Goal: Task Accomplishment & Management: Use online tool/utility

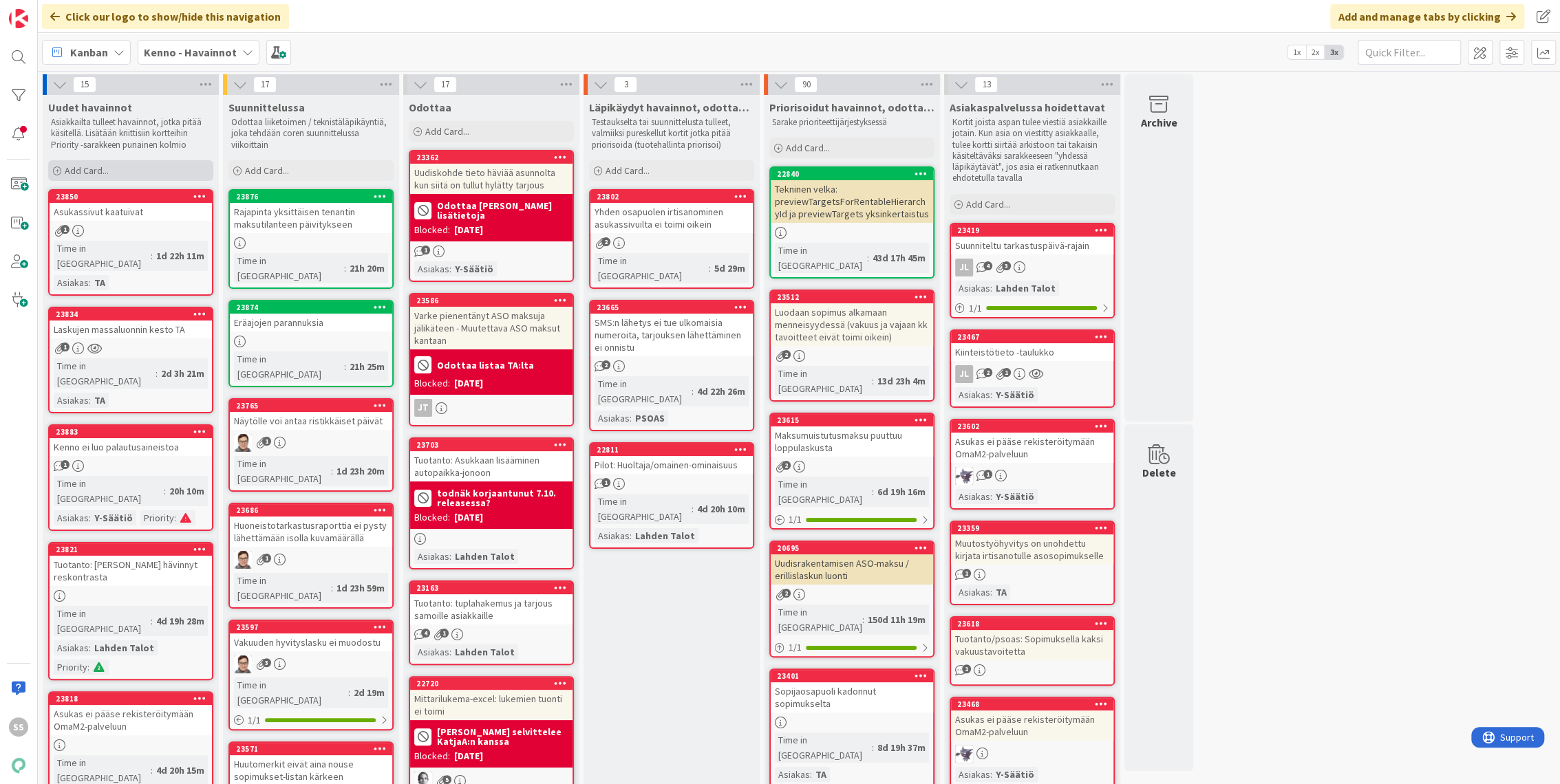
click at [98, 169] on span "Add Card..." at bounding box center [87, 170] width 44 height 12
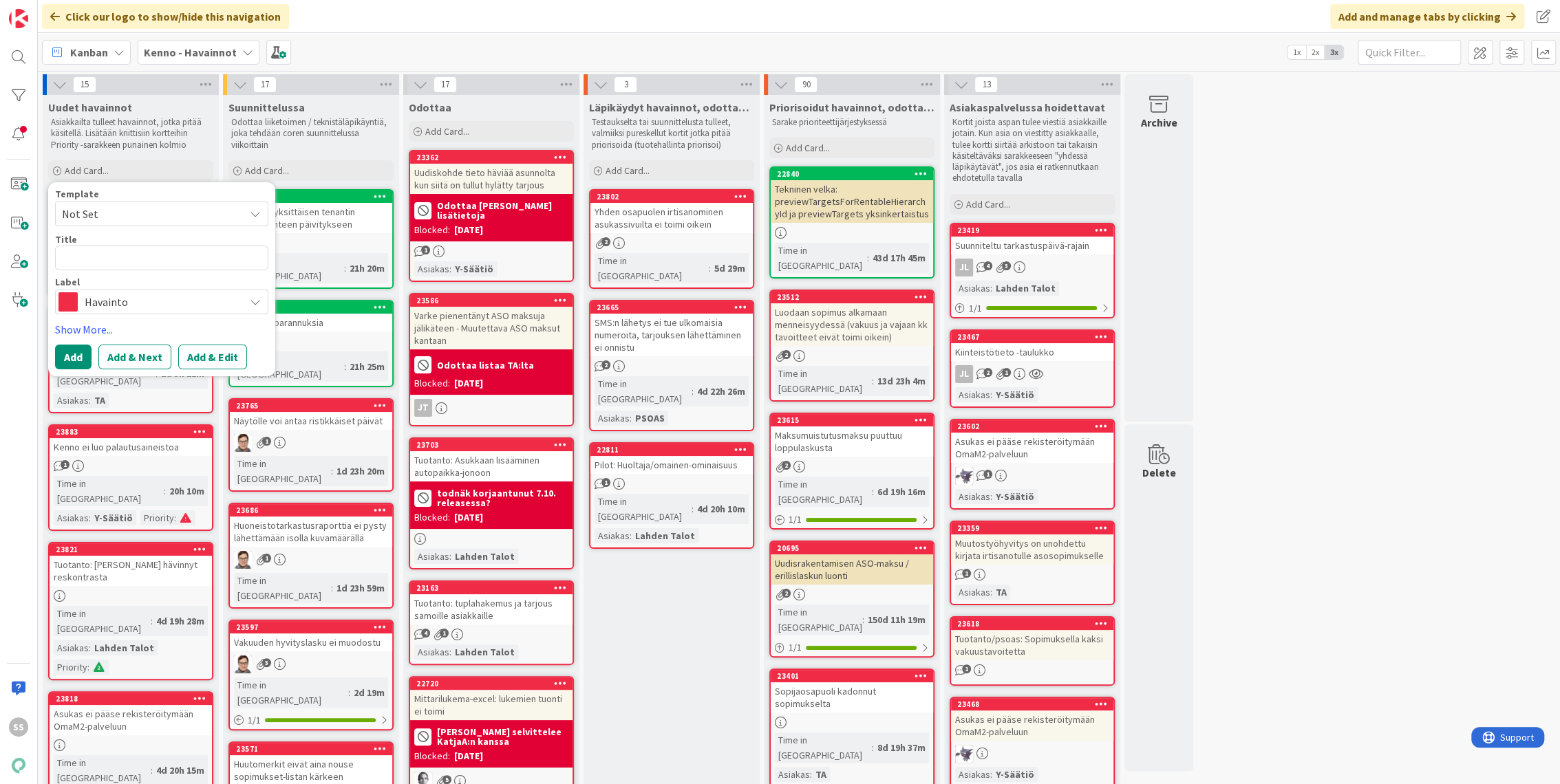
type textarea "x"
type textarea "H"
type textarea "x"
type textarea "Hy"
type textarea "x"
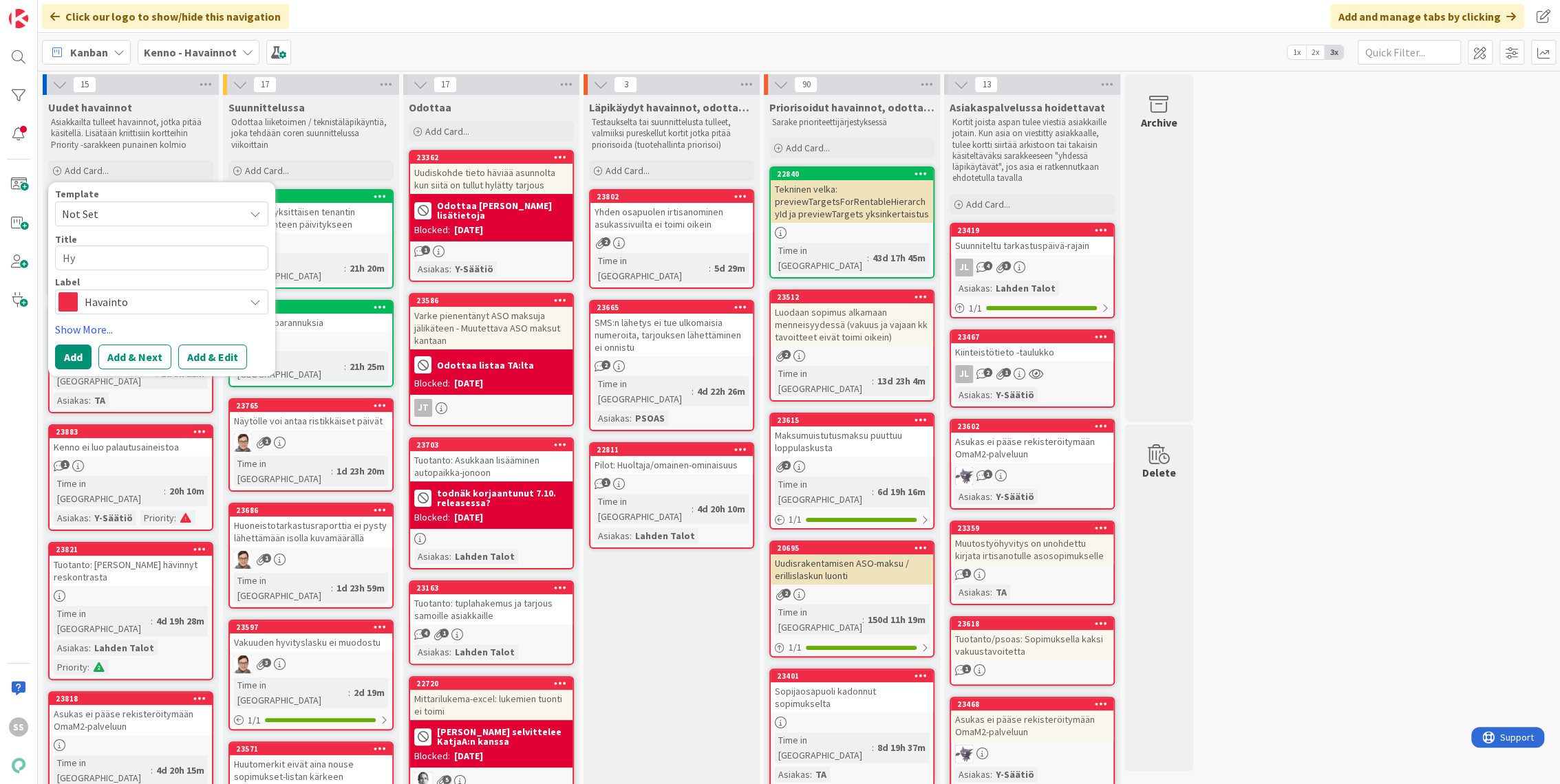
type textarea "Hyv"
type textarea "x"
type textarea "Hyvi"
type textarea "x"
type textarea "Hyvit"
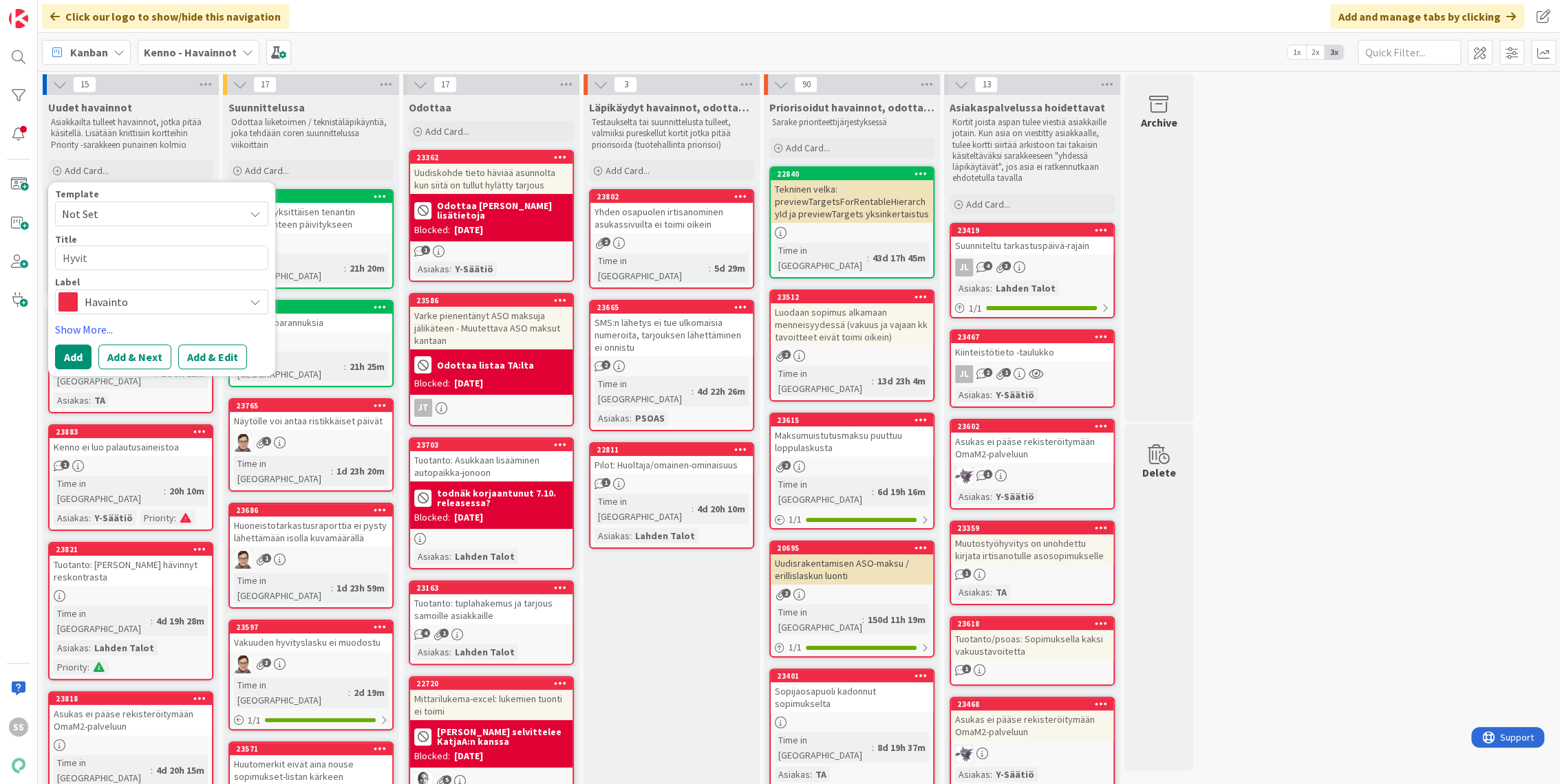
type textarea "x"
type textarea "Hyvity"
type textarea "x"
type textarea "Hyvityks"
type textarea "x"
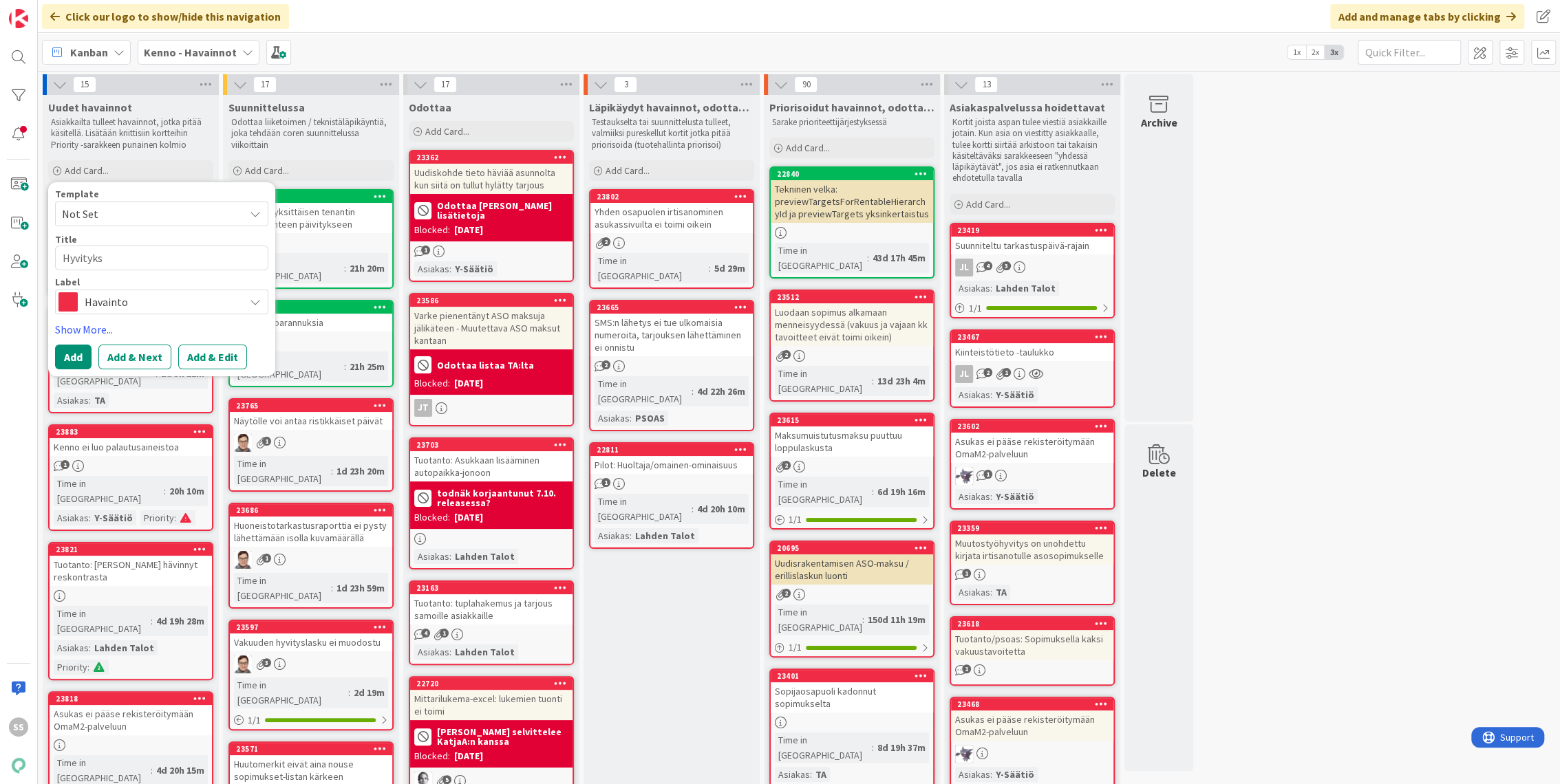
type textarea "Hyvitykse"
type textarea "x"
type textarea "Hyvityksen"
type textarea "x"
type textarea "Hyvityksen"
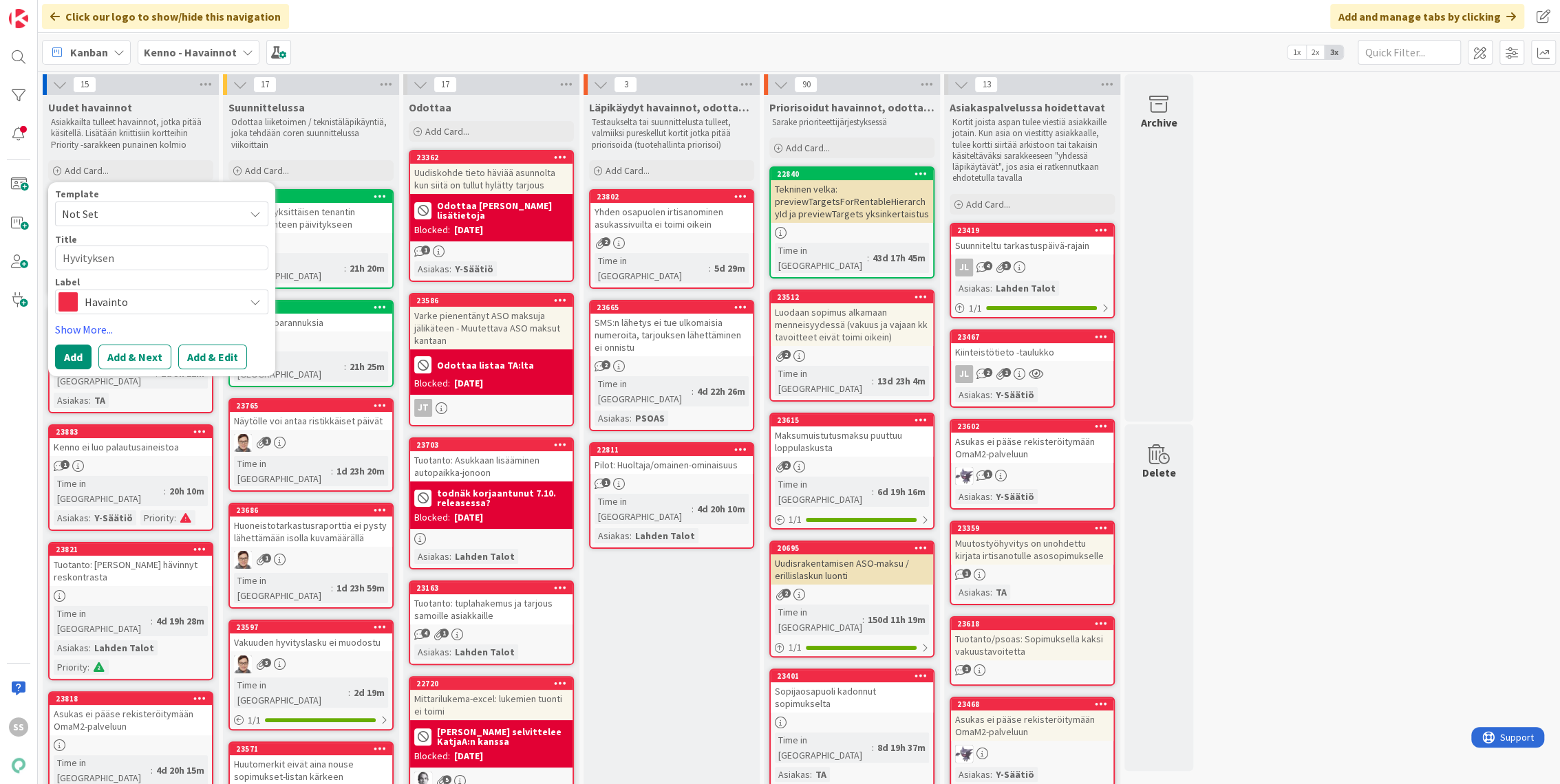
type textarea "x"
type textarea "Hyvityksen t"
type textarea "x"
type textarea "Hyvityksen te"
type textarea "x"
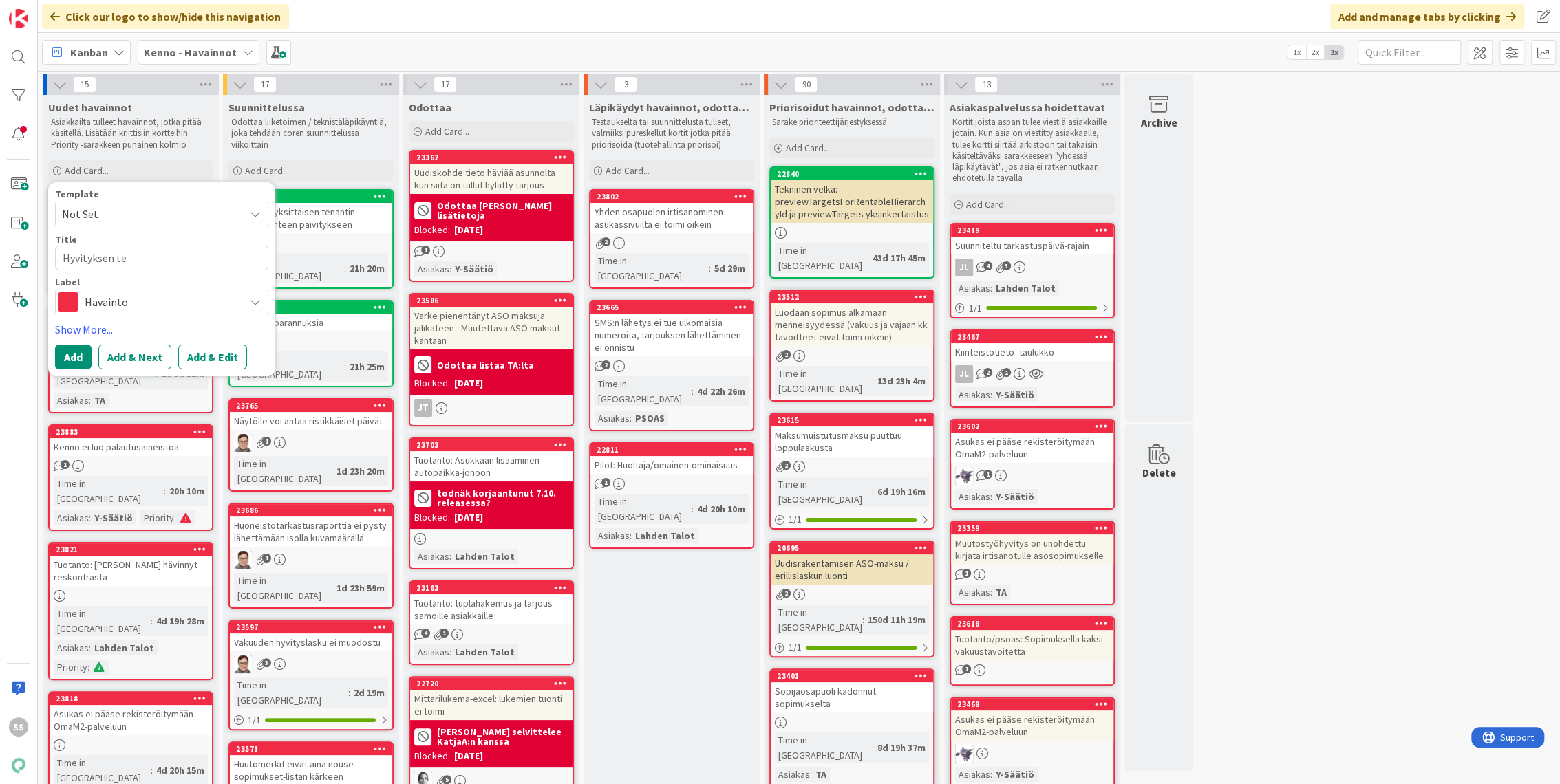
type textarea "Hyvityksen tek"
type textarea "x"
type textarea "Hyvityksen teko"
type textarea "x"
type textarea "Hyvityksen teko e"
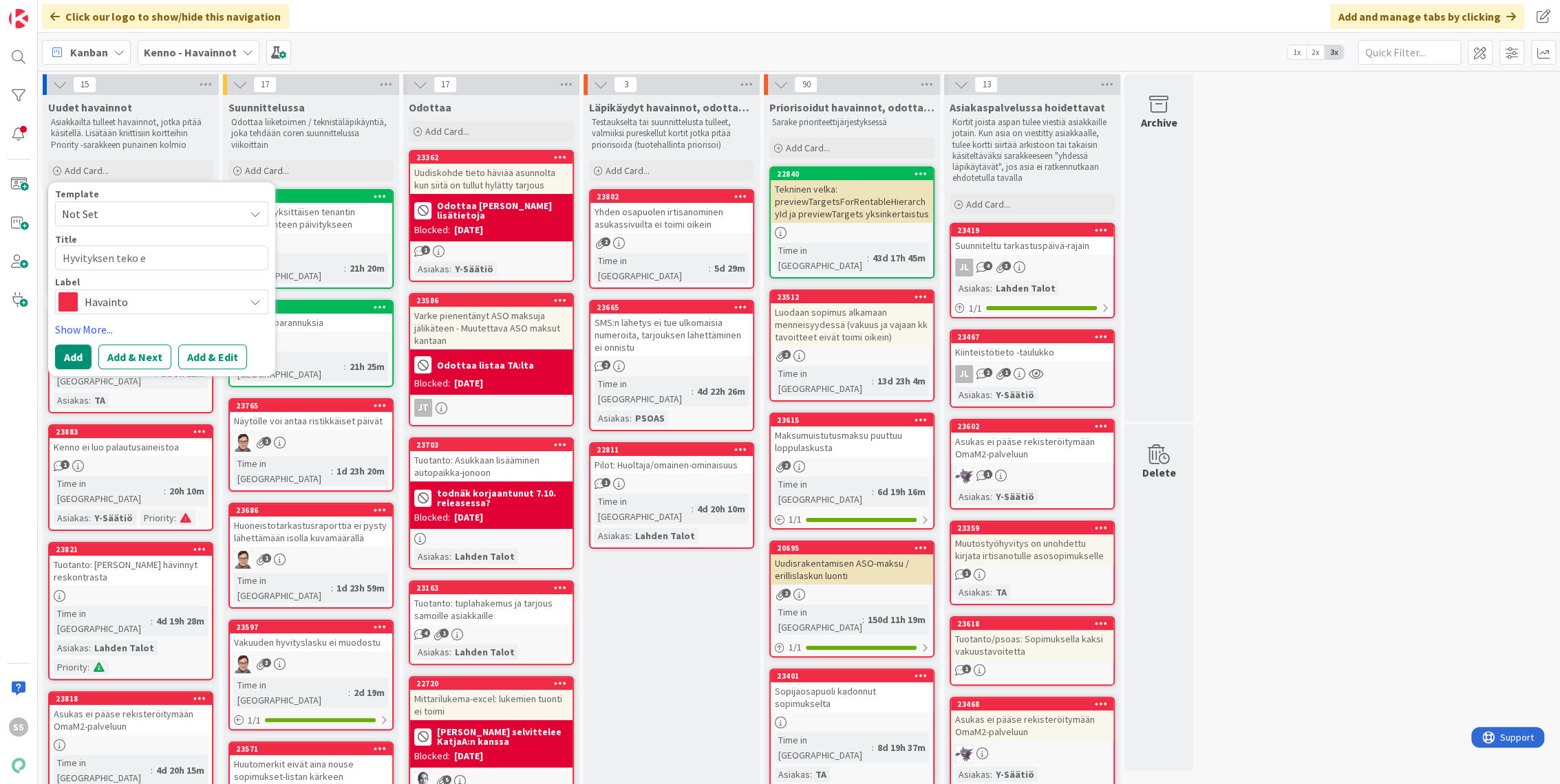
type textarea "x"
type textarea "Hyvityksen teko ei"
type textarea "x"
type textarea "Hyvityksen teko ei o"
type textarea "x"
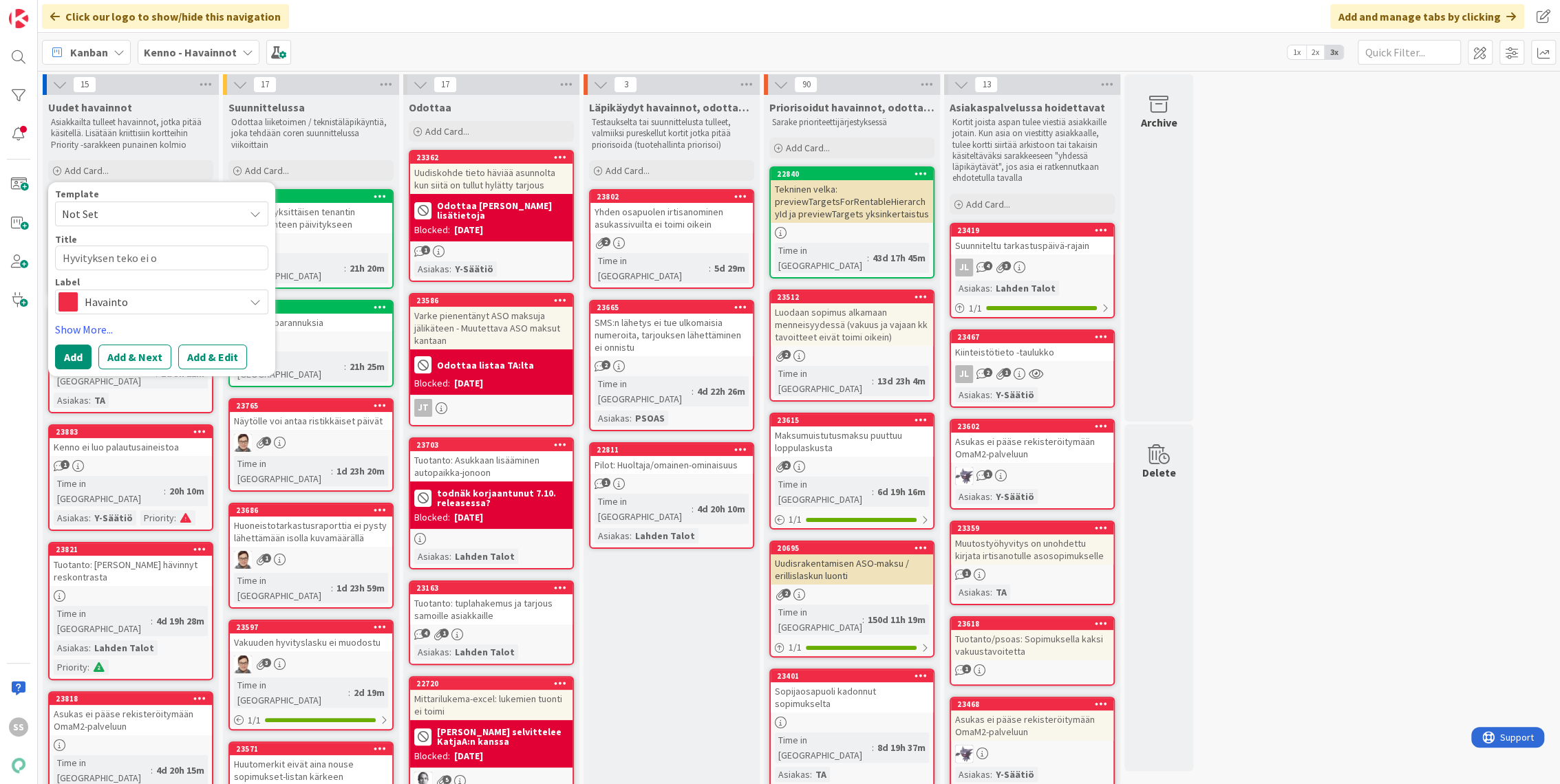
type textarea "Hyvityksen teko ei on"
type textarea "x"
type textarea "Hyvityksen teko ei onn"
type textarea "x"
type textarea "Hyvityksen teko ei onni"
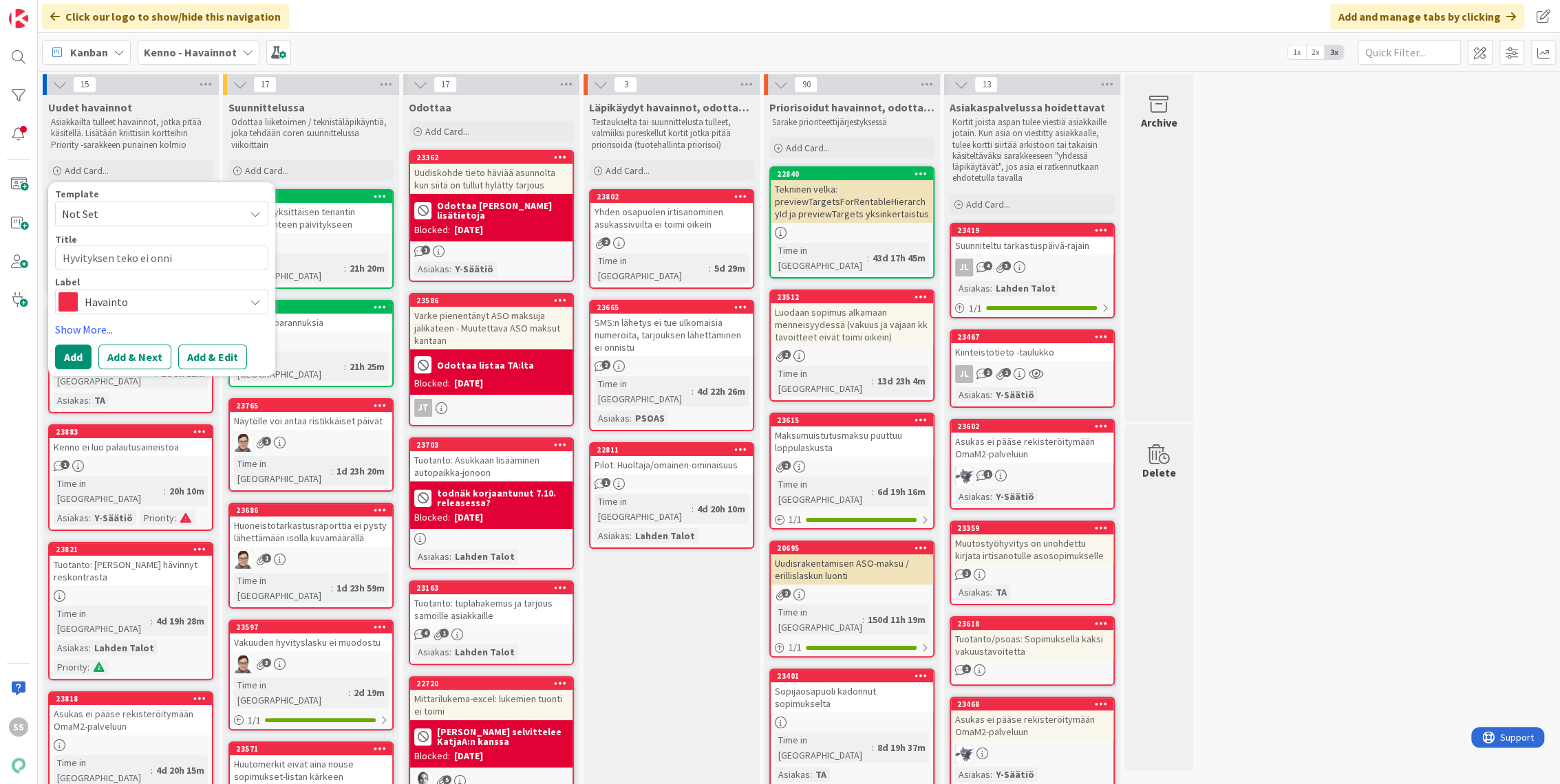
type textarea "x"
type textarea "Hyvityksen teko ei onnis"
type textarea "x"
type textarea "Hyvityksen teko ei onnist"
type textarea "x"
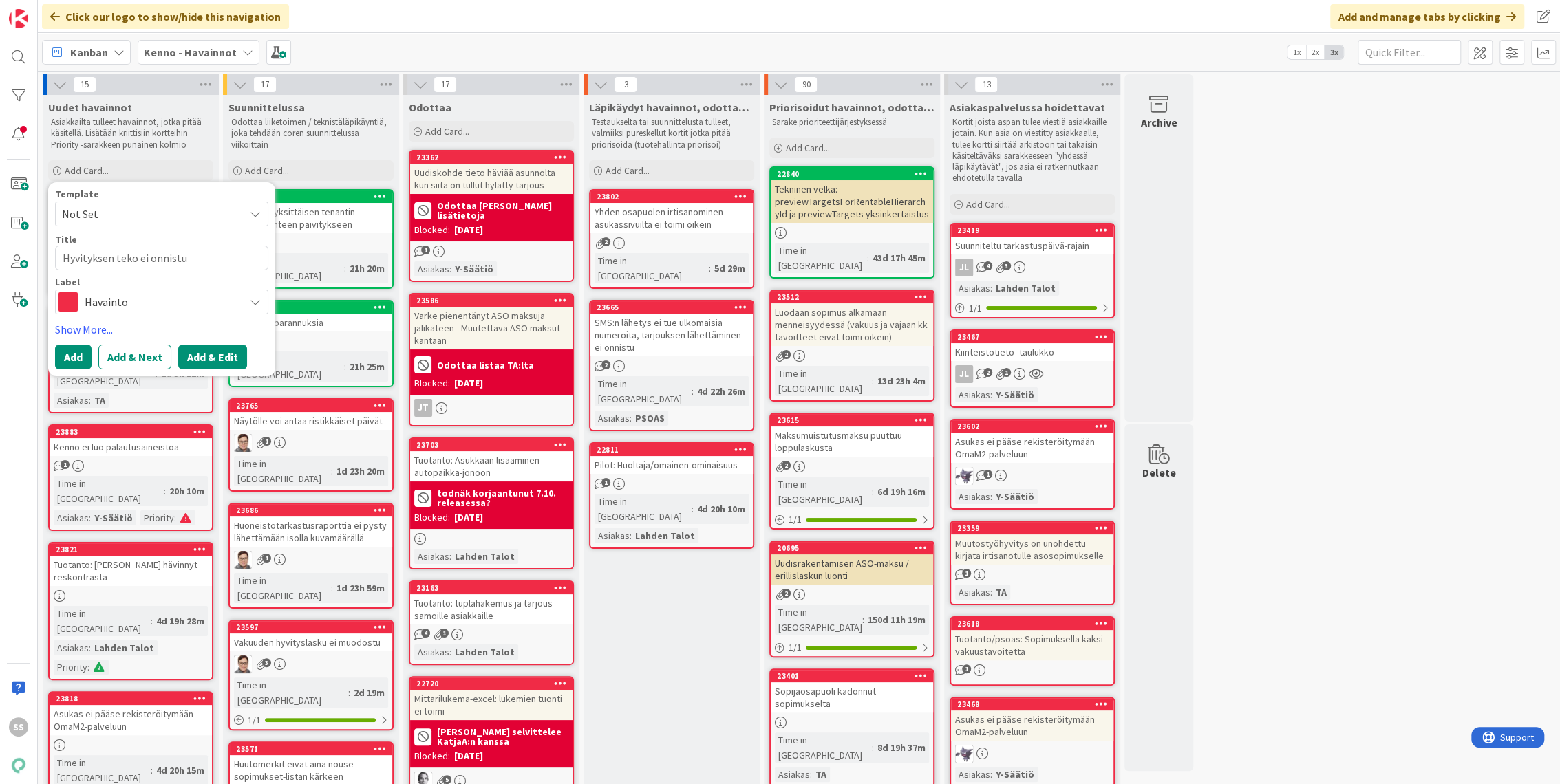
type textarea "Hyvityksen teko ei onnistu"
click at [223, 355] on button "Add & Edit" at bounding box center [213, 357] width 69 height 25
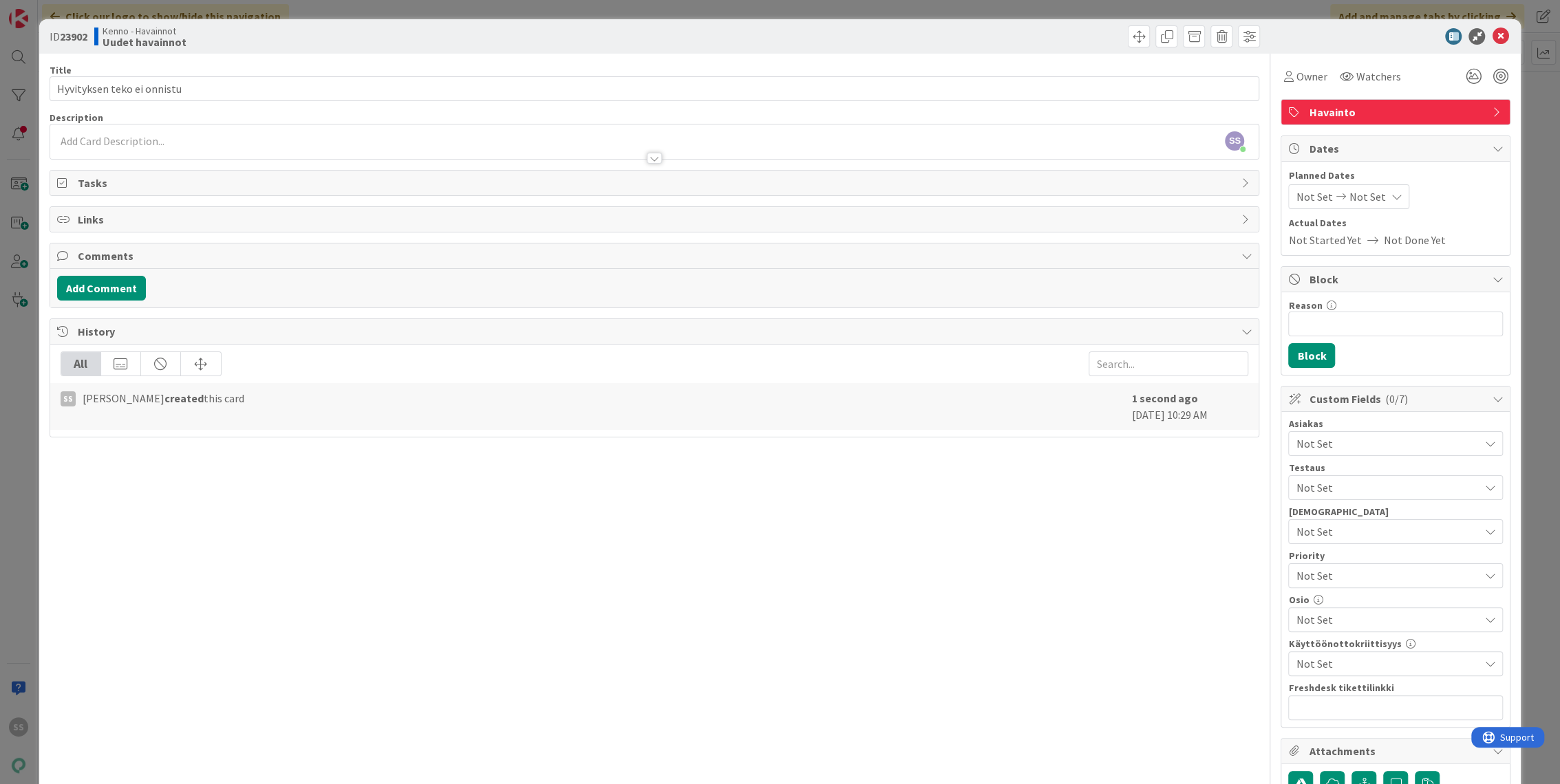
click at [206, 135] on div "SS [PERSON_NAME] just joined" at bounding box center [654, 142] width 1209 height 35
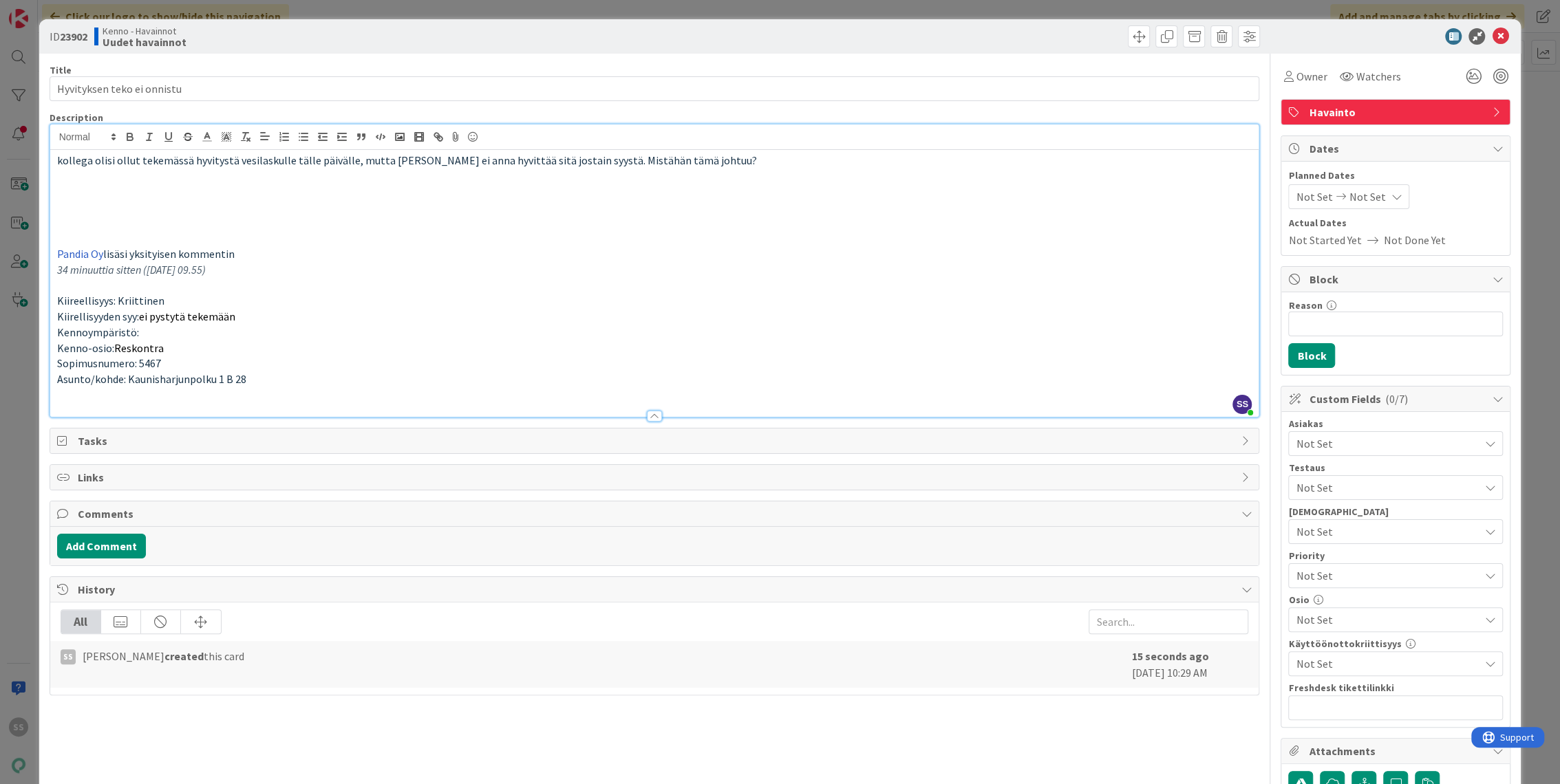
drag, startPoint x: 296, startPoint y: 270, endPoint x: 48, endPoint y: 174, distance: 265.9
click at [48, 174] on div "ID 23902 Kenno - Havainnot Uudet havainnot Title 26 / 128 Hyvityksen teko ei on…" at bounding box center [780, 627] width 1482 height 1216
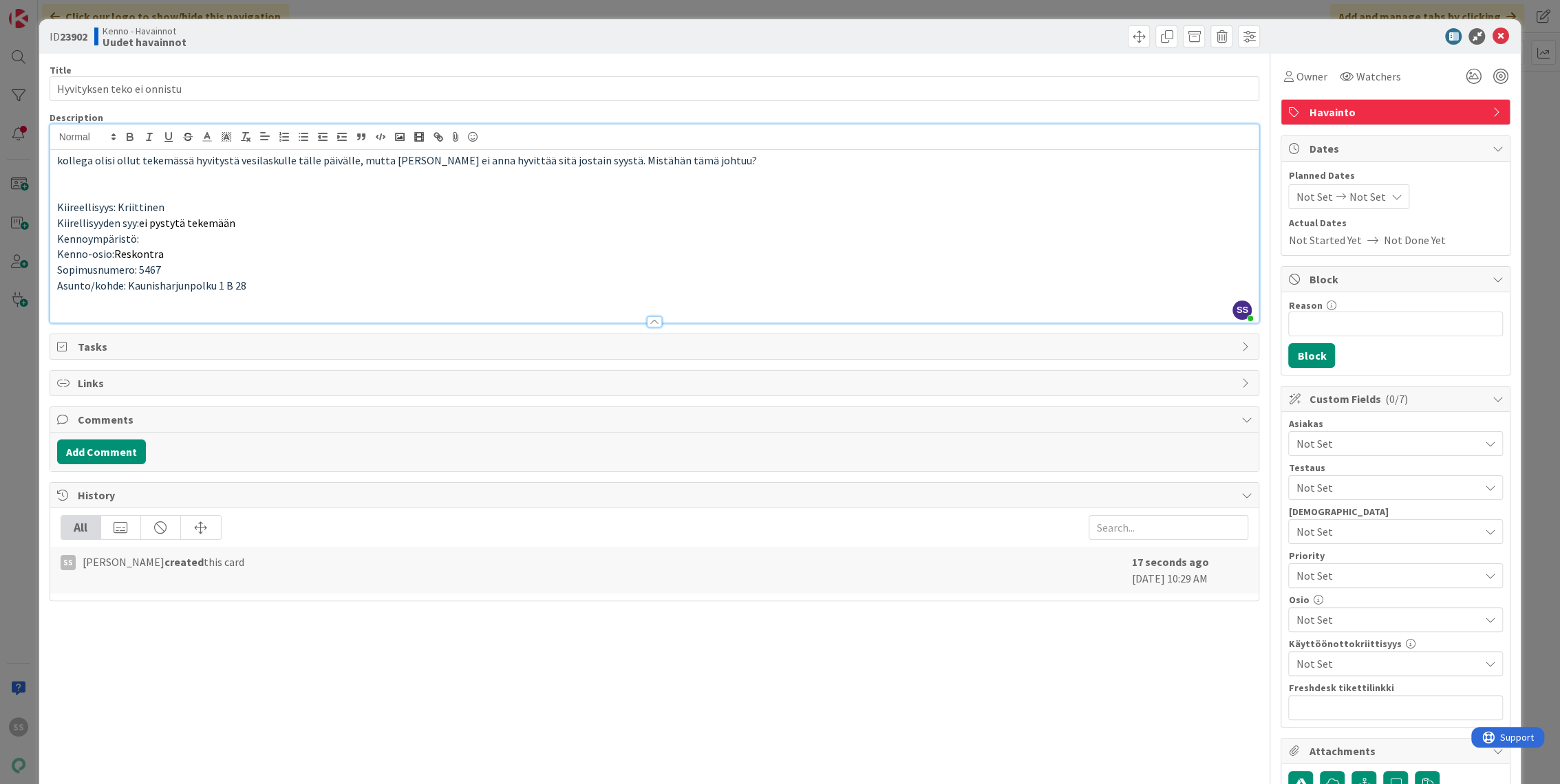
click at [354, 277] on div "kollega olisi ollut tekemässä hyvitystä vesilaskulle tälle päivälle, mutta [PER…" at bounding box center [654, 236] width 1209 height 173
click at [356, 283] on p "Asunto/kohde: Kaunisharjunpolku 1 B 28" at bounding box center [654, 286] width 1195 height 16
click at [350, 283] on p "Asunto/kohde: Kaunisharjunpolku 1 B 28" at bounding box center [654, 286] width 1195 height 16
click at [306, 282] on p "Asunto/kohde: Kaunisharjunpolku 1 B 28" at bounding box center [654, 286] width 1195 height 16
click at [279, 277] on p "Asunto/kohde: Kaunisharjunpolku 1 B 28" at bounding box center [654, 286] width 1195 height 16
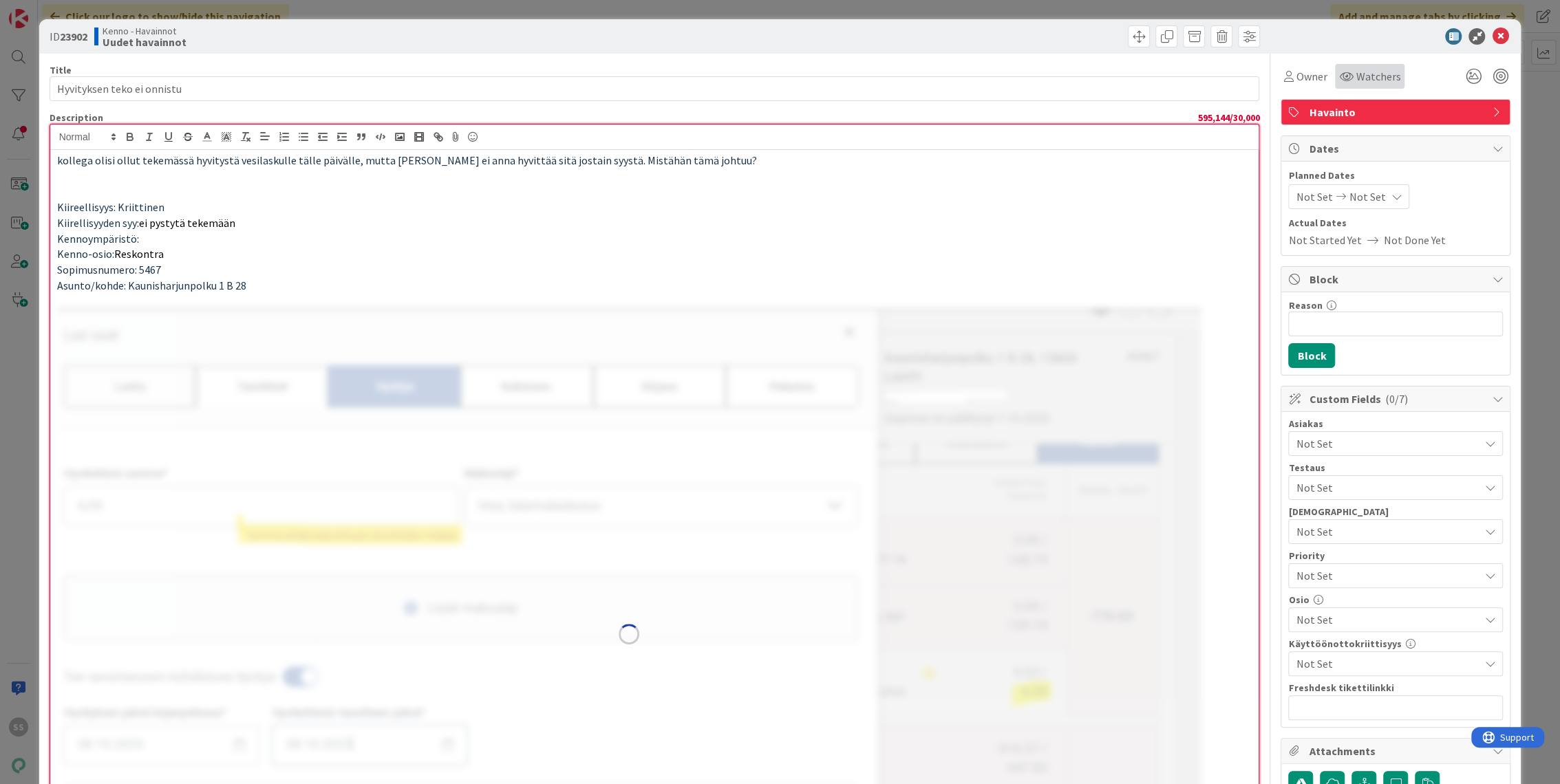
click at [1339, 81] on icon at bounding box center [1346, 76] width 14 height 11
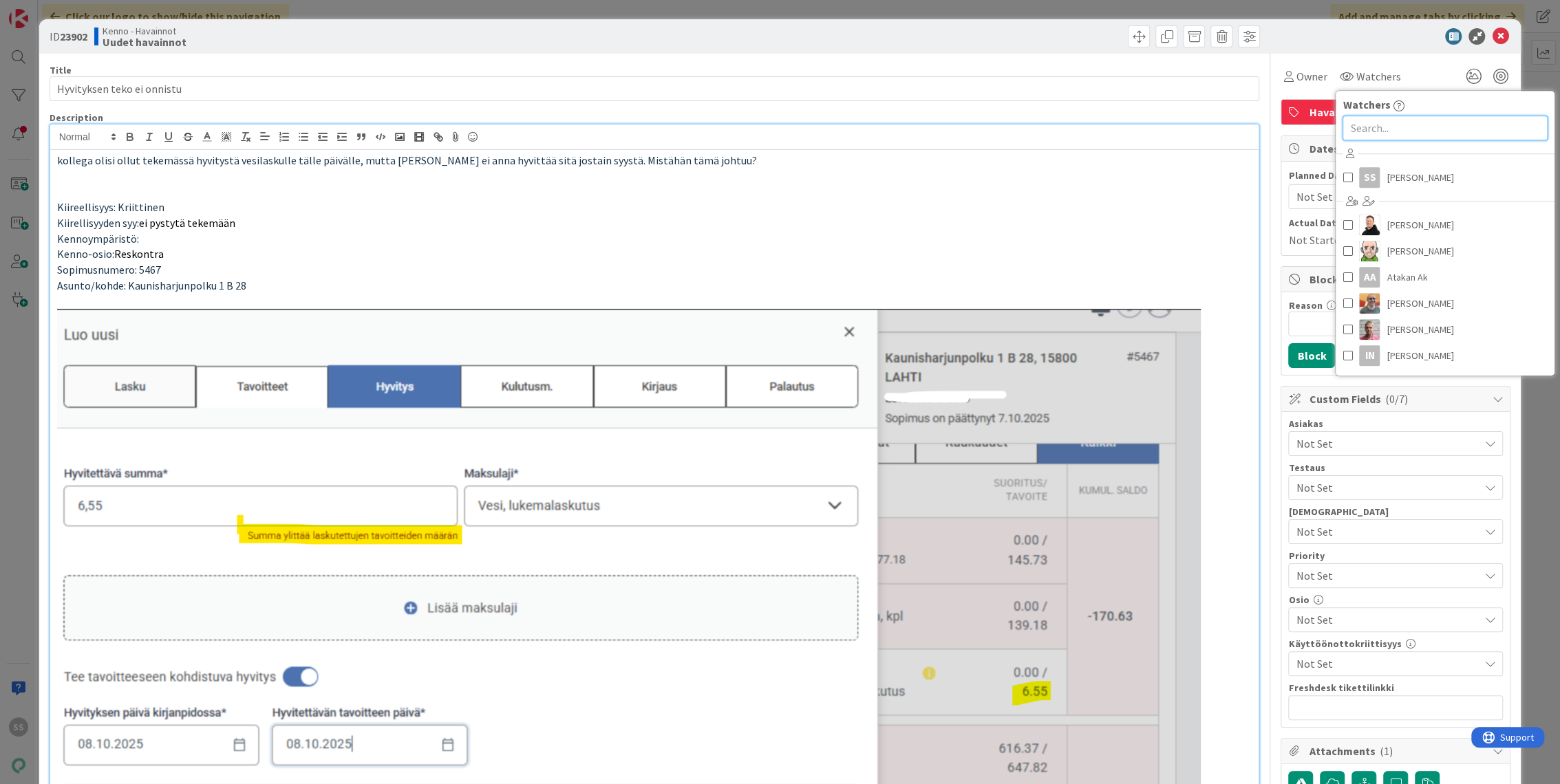
drag, startPoint x: 1359, startPoint y: 128, endPoint x: 1367, endPoint y: 148, distance: 21.5
click at [1359, 128] on input "text" at bounding box center [1445, 128] width 205 height 25
click at [1387, 176] on span "[PERSON_NAME]" at bounding box center [1420, 178] width 67 height 21
click at [1331, 439] on span "Not Set" at bounding box center [1387, 443] width 183 height 16
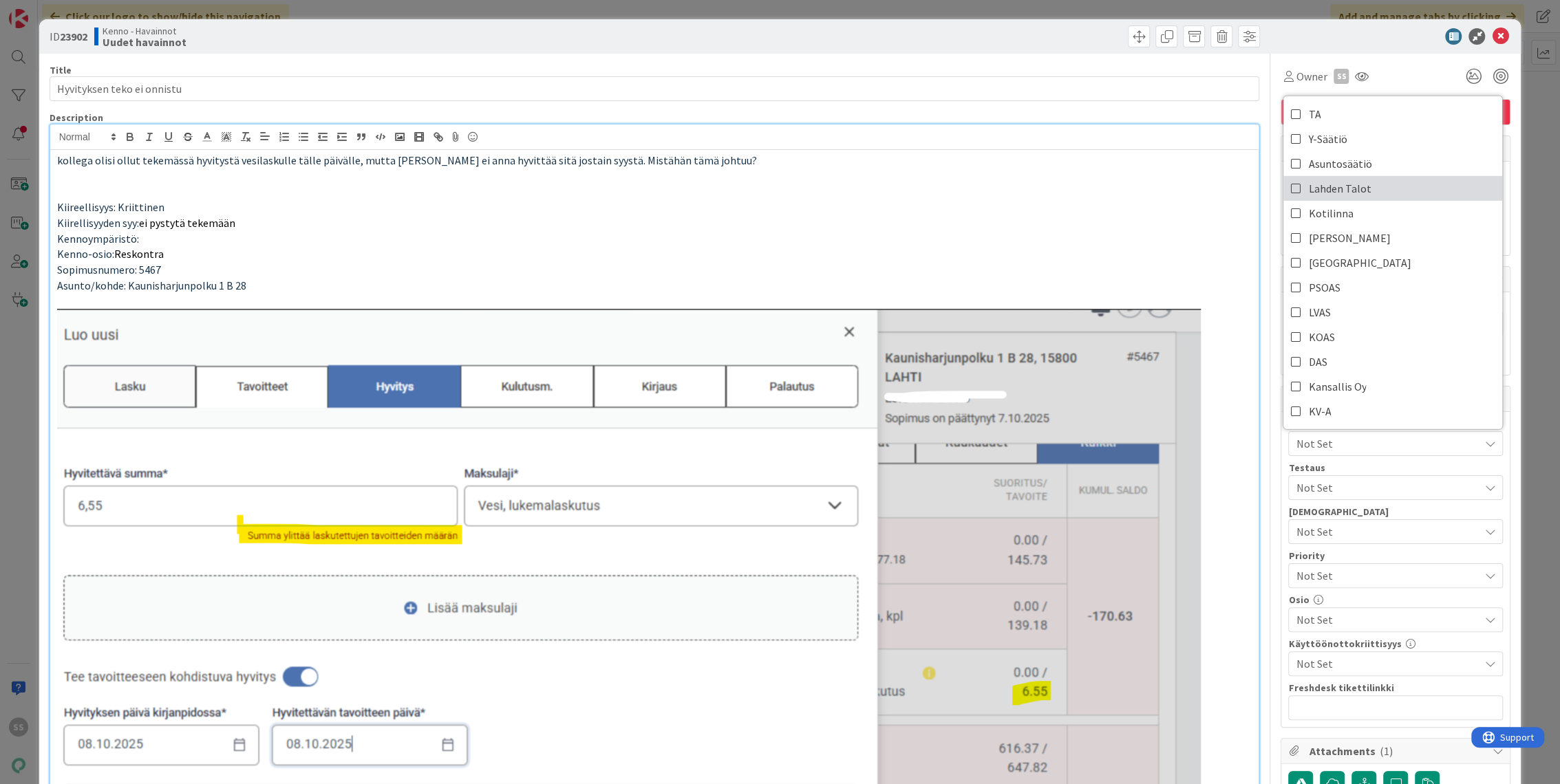
click at [1323, 186] on span "Lahden Talot" at bounding box center [1339, 189] width 62 height 21
click at [845, 69] on div "Title 26 / 128" at bounding box center [654, 70] width 1210 height 12
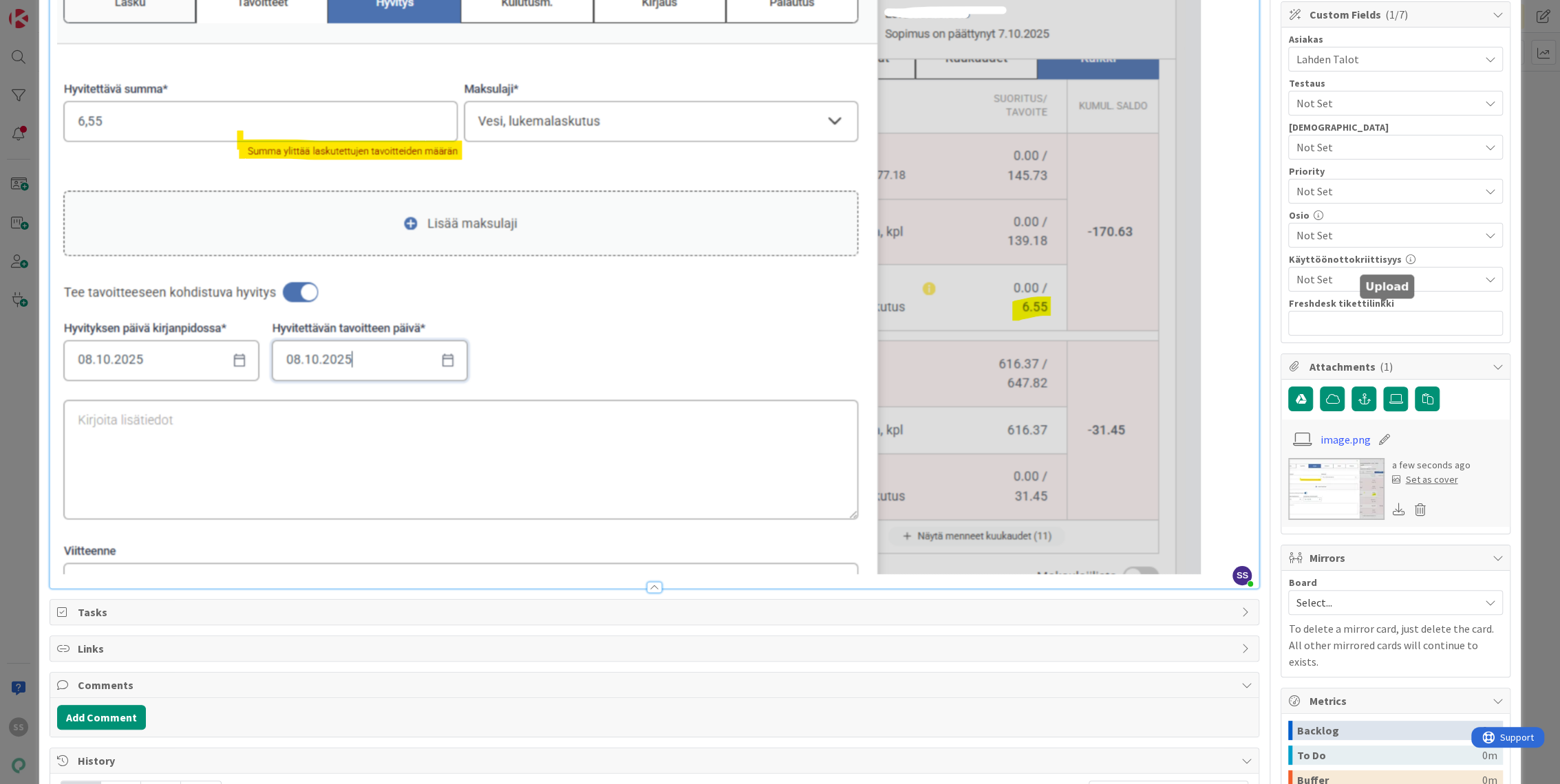
scroll to position [330, 0]
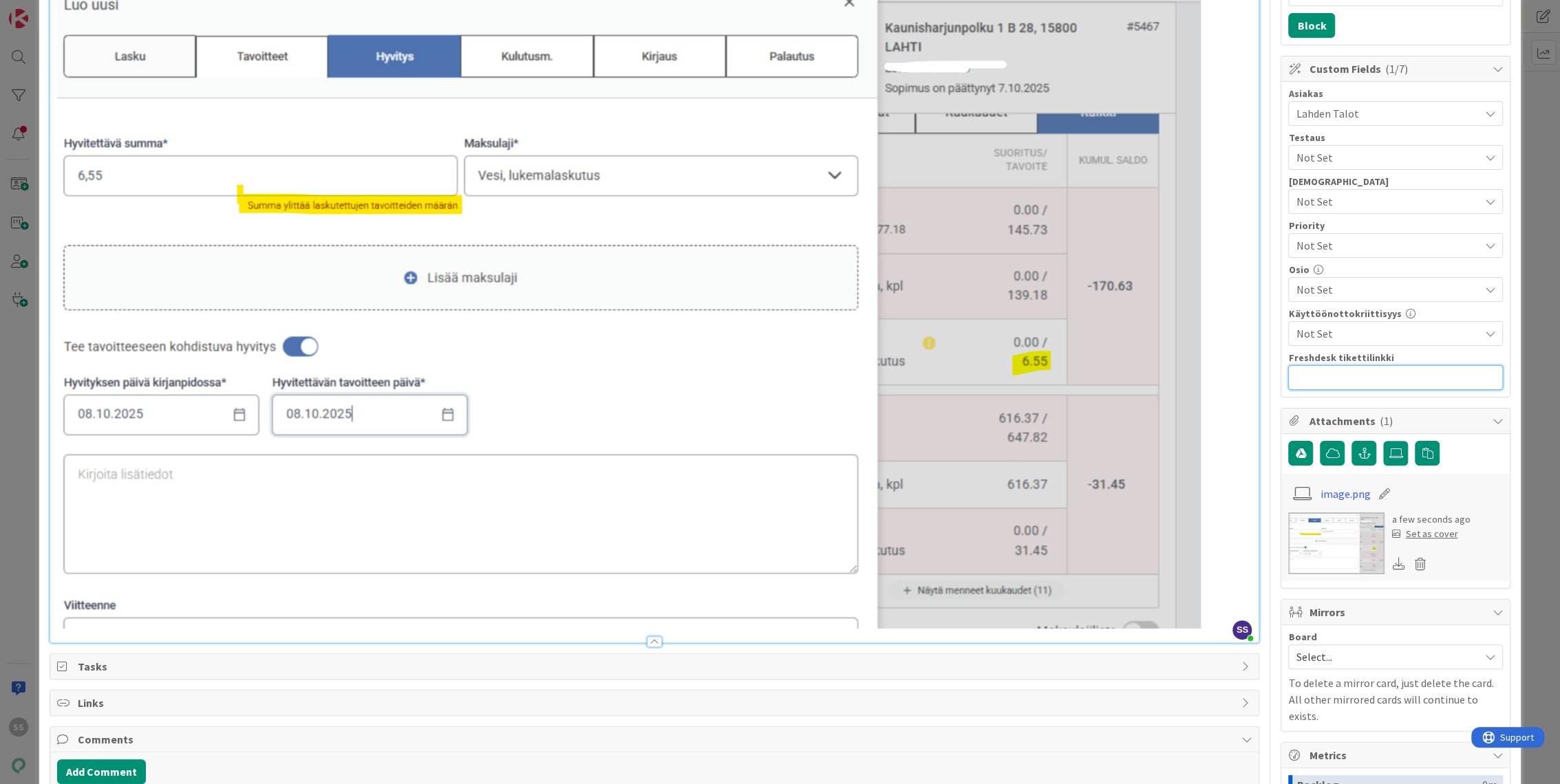
click at [1343, 377] on input "text" at bounding box center [1395, 377] width 214 height 25
paste input "[URL][DOMAIN_NAME]"
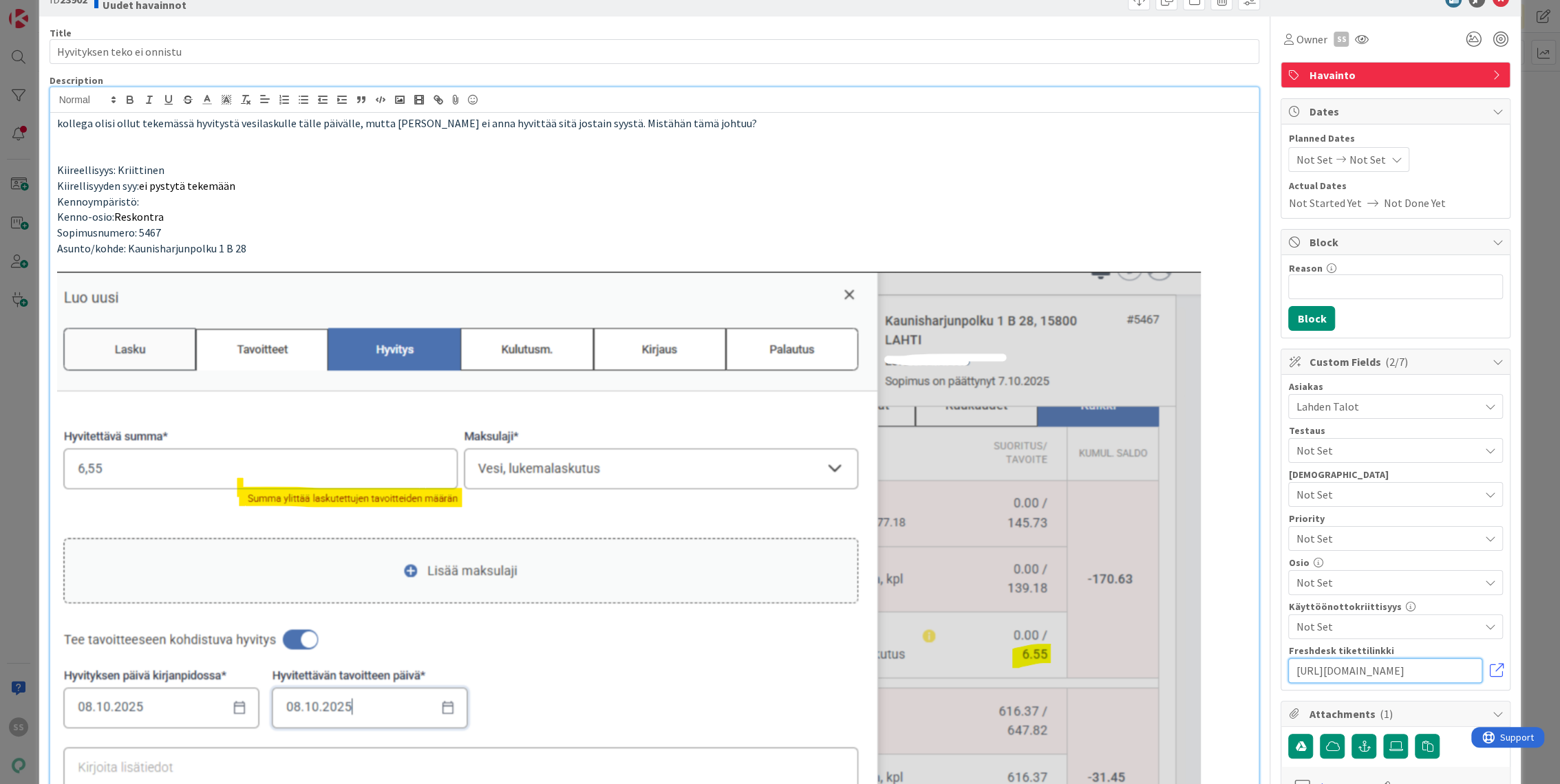
scroll to position [0, 0]
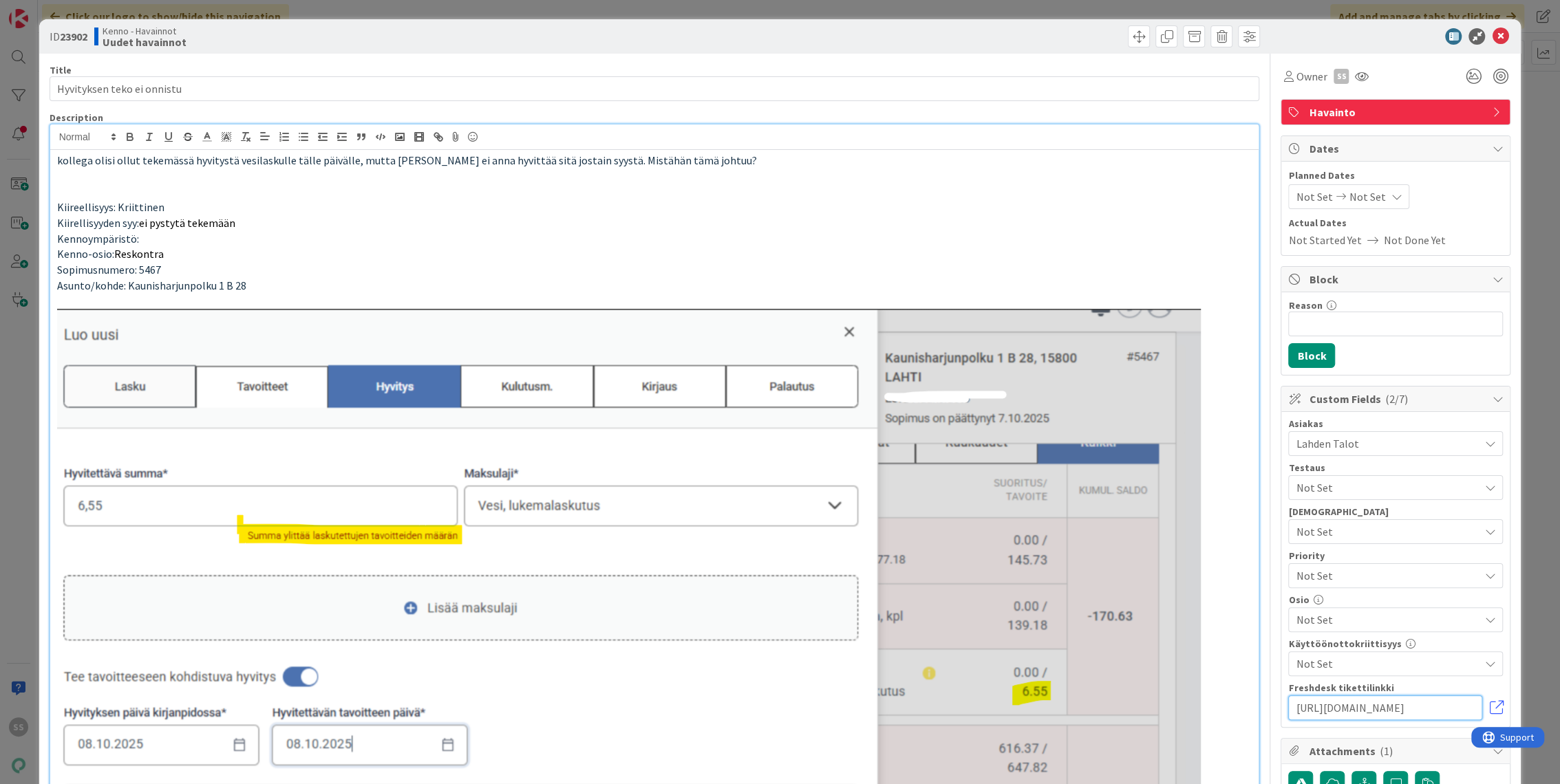
type input "[URL][DOMAIN_NAME]"
click at [1335, 584] on span "Not Set" at bounding box center [1384, 576] width 176 height 19
click at [1341, 654] on span "High" at bounding box center [1414, 658] width 159 height 21
click at [1496, 38] on icon at bounding box center [1500, 36] width 16 height 16
